Goal: Task Accomplishment & Management: Complete application form

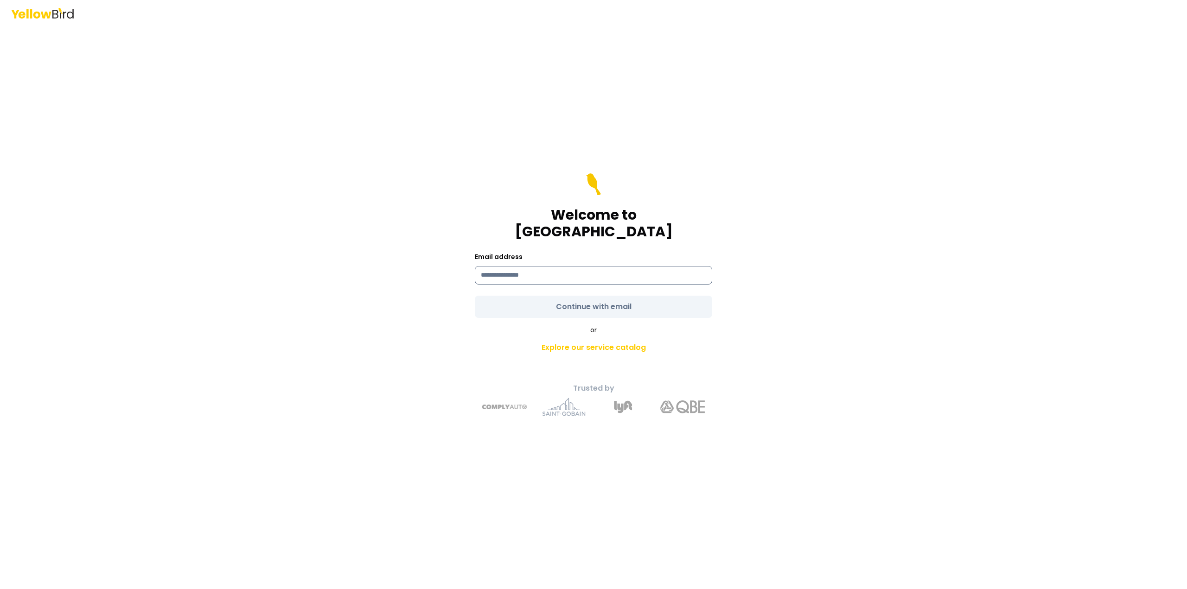
click at [524, 268] on input at bounding box center [593, 275] width 237 height 19
type input "**********"
click at [782, 312] on div "**********" at bounding box center [593, 294] width 1187 height 589
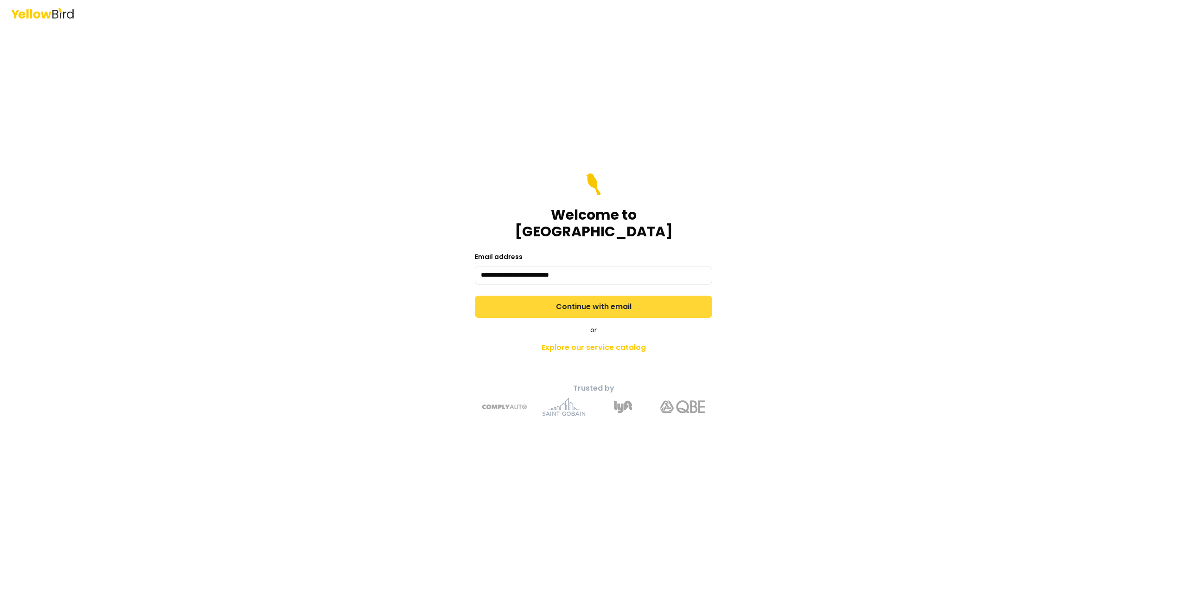
click at [579, 296] on button "Continue with email" at bounding box center [593, 307] width 237 height 22
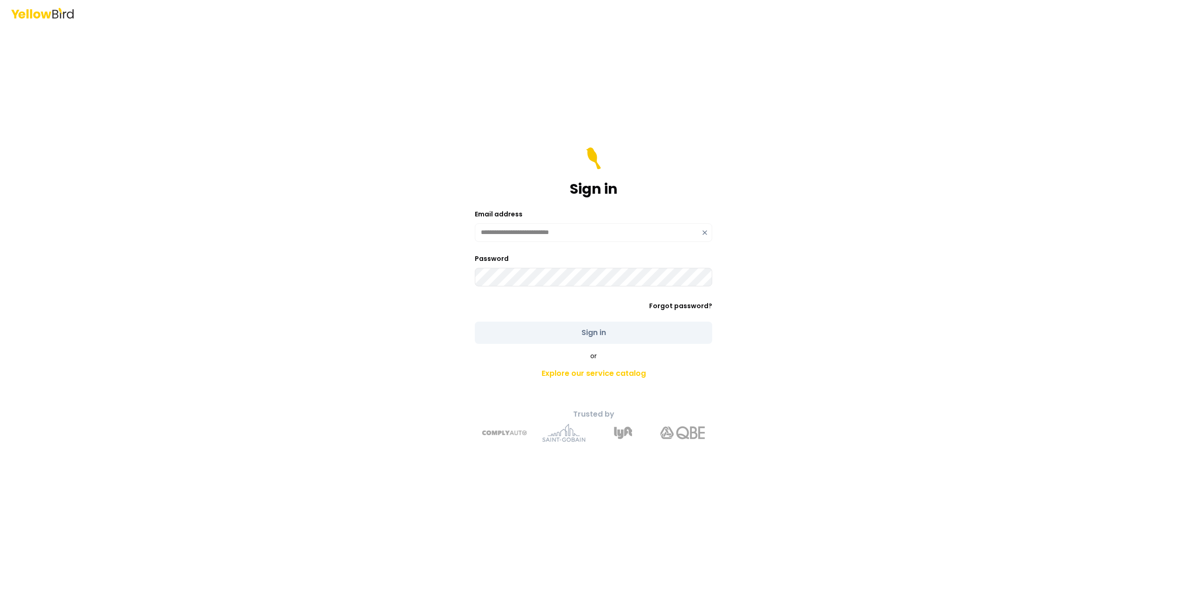
click at [0, 0] on div at bounding box center [0, 0] width 0 height 0
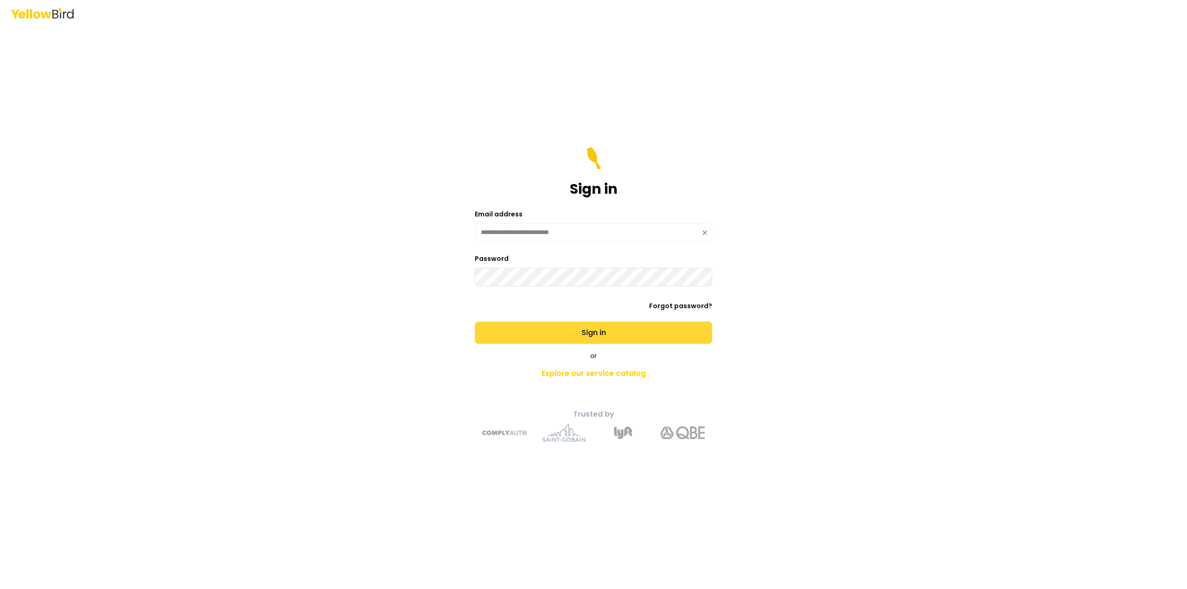
click at [576, 332] on button "Sign in" at bounding box center [593, 333] width 237 height 22
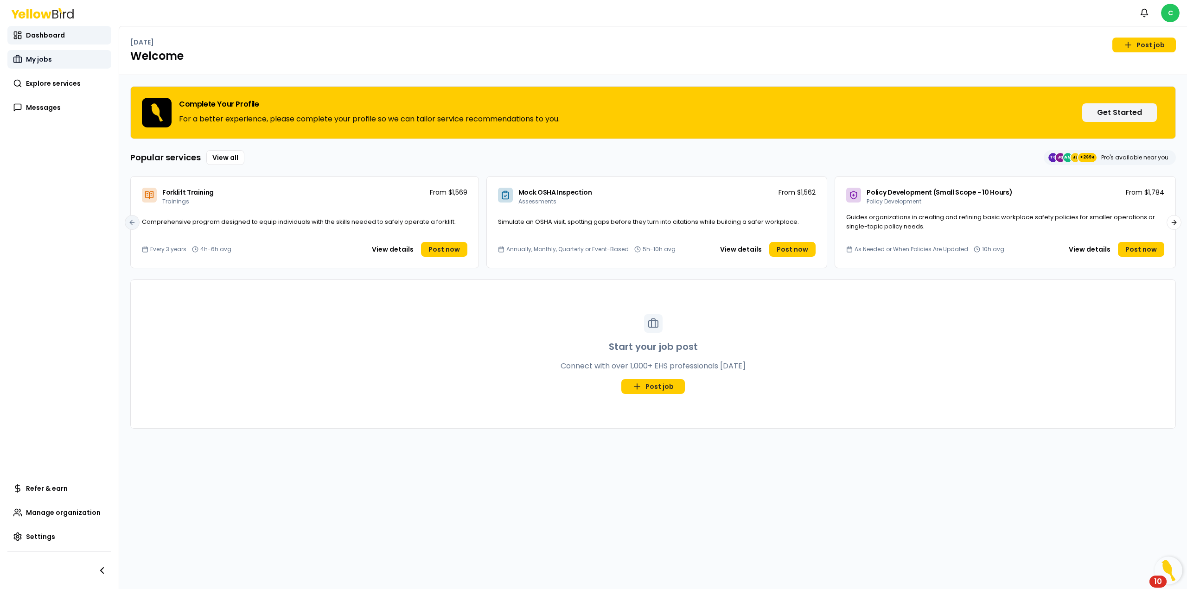
click at [42, 62] on span "My jobs" at bounding box center [39, 59] width 26 height 9
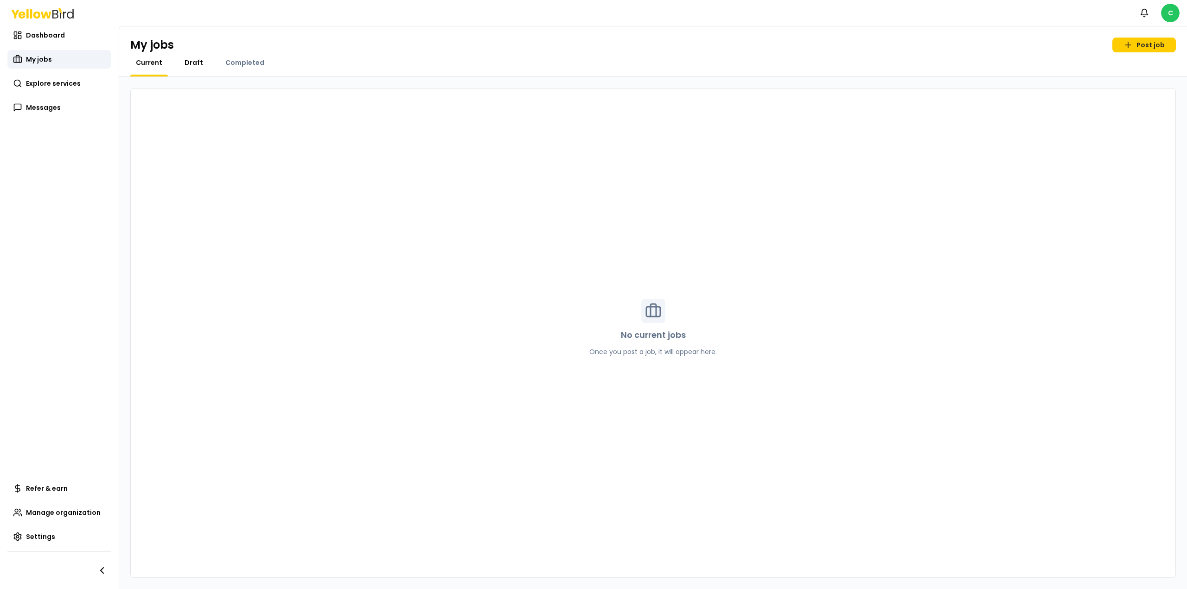
click at [191, 60] on span "Draft" at bounding box center [193, 62] width 19 height 9
click at [234, 64] on span "Completed" at bounding box center [244, 62] width 39 height 9
click at [152, 64] on span "Current" at bounding box center [149, 62] width 26 height 9
click at [72, 84] on span "Explore services" at bounding box center [53, 83] width 55 height 9
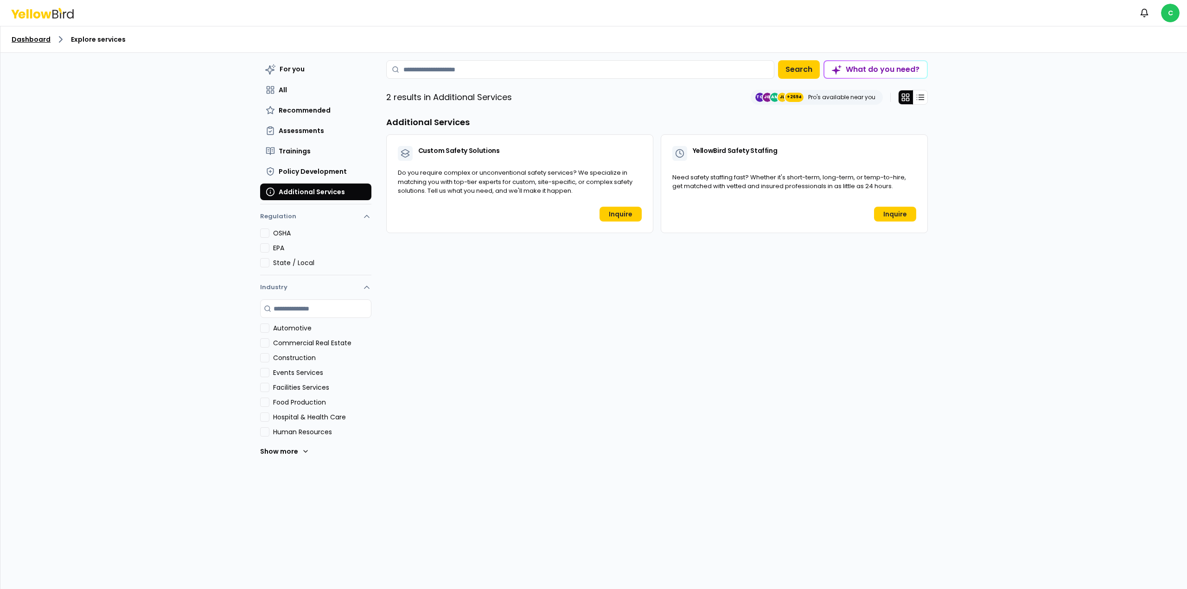
click at [27, 41] on link "Dashboard" at bounding box center [31, 39] width 39 height 9
